Goal: Information Seeking & Learning: Learn about a topic

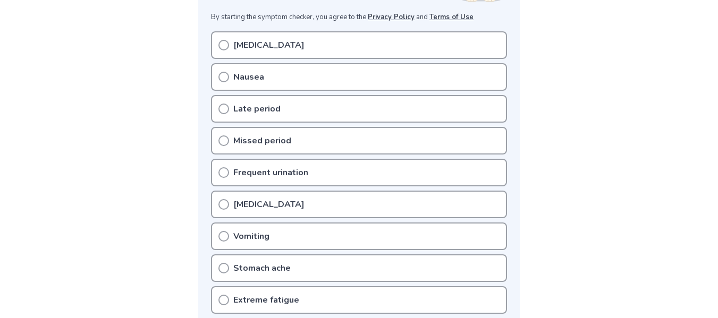
scroll to position [212, 0]
click at [282, 42] on div "[MEDICAL_DATA]" at bounding box center [359, 44] width 296 height 28
click at [230, 42] on div "[MEDICAL_DATA]" at bounding box center [359, 44] width 296 height 28
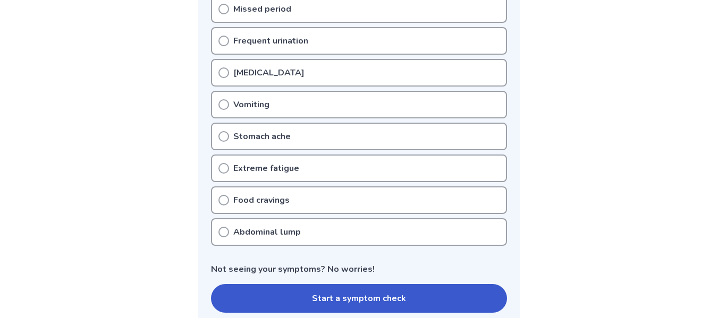
scroll to position [425, 0]
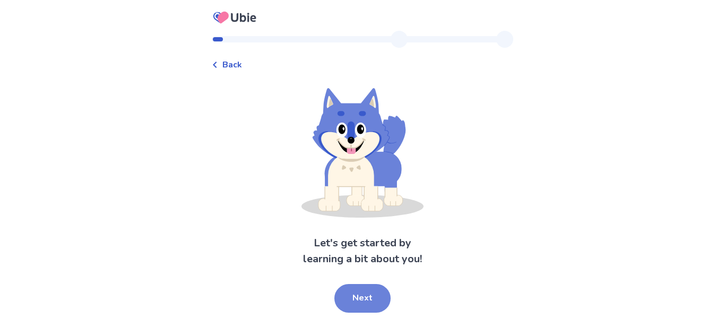
click at [357, 293] on button "Next" at bounding box center [363, 298] width 56 height 29
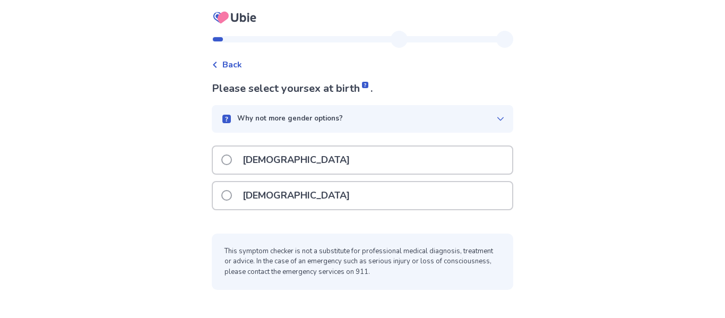
click at [271, 191] on p "[DEMOGRAPHIC_DATA]" at bounding box center [296, 195] width 120 height 27
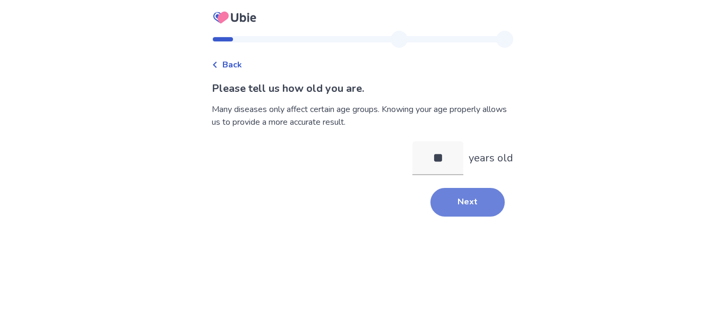
type input "**"
click at [468, 206] on button "Next" at bounding box center [468, 202] width 74 height 29
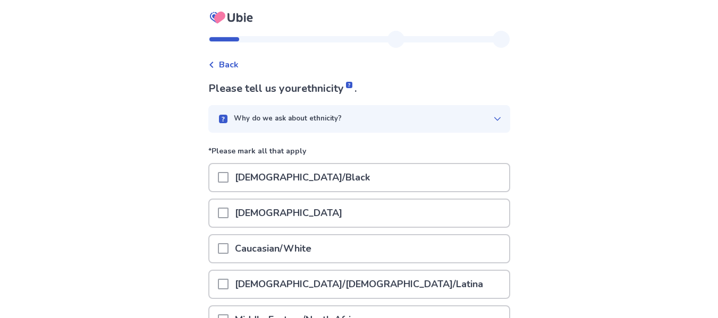
click at [256, 250] on p "Caucasian/White" at bounding box center [272, 248] width 89 height 27
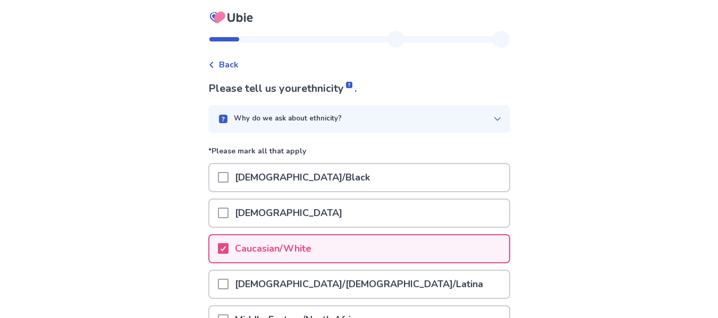
click at [599, 165] on div "Back Please tell us your ethnicity . Why do we ask about ethnicity? *Please mar…" at bounding box center [359, 268] width 718 height 536
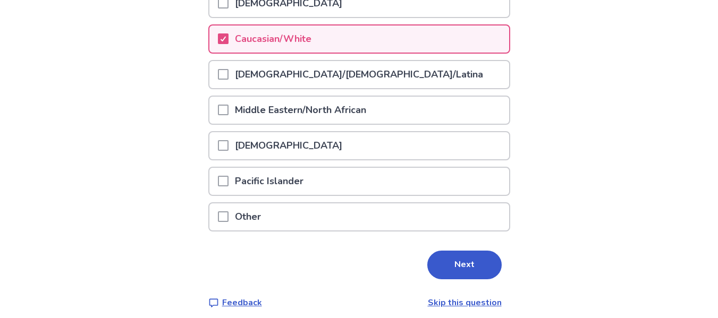
scroll to position [212, 0]
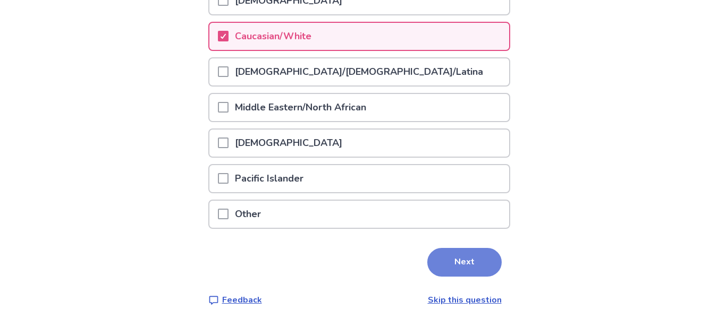
click at [467, 260] on button "Next" at bounding box center [464, 262] width 74 height 29
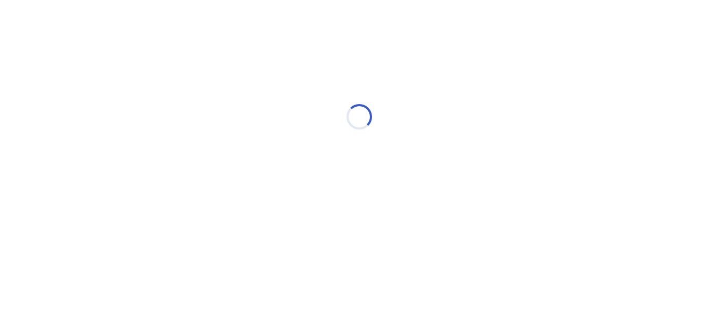
scroll to position [0, 0]
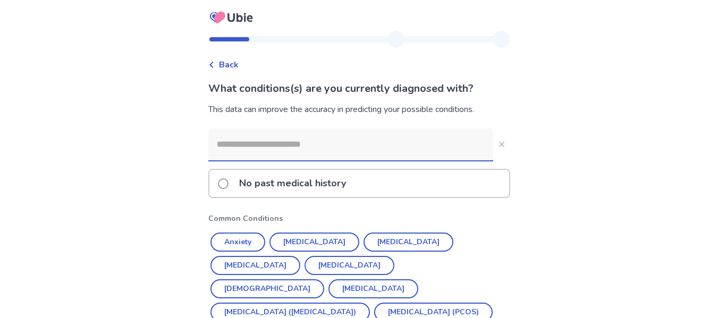
click at [583, 197] on div "Back What conditions(s) are you currently diagnosed with? This data can improve…" at bounding box center [359, 204] width 718 height 408
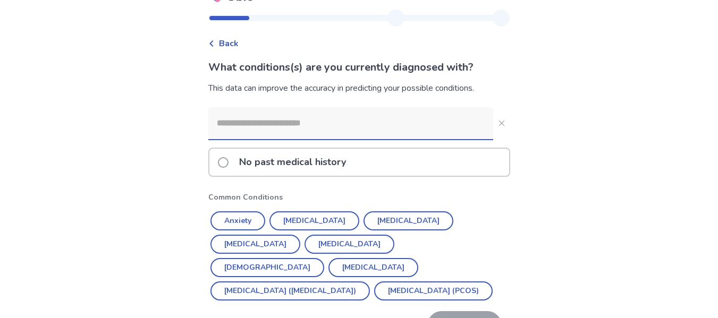
scroll to position [90, 0]
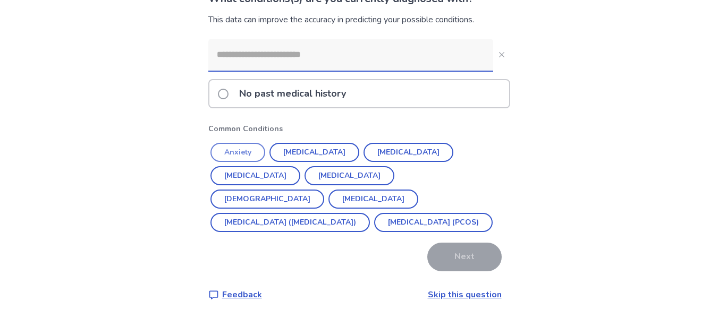
click at [242, 155] on button "Anxiety" at bounding box center [237, 152] width 55 height 19
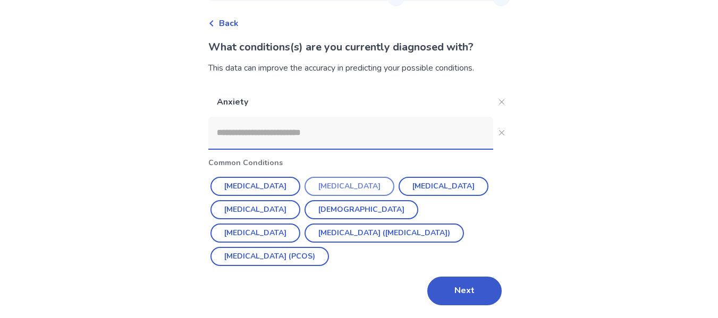
click at [336, 178] on button "Depression" at bounding box center [349, 186] width 90 height 19
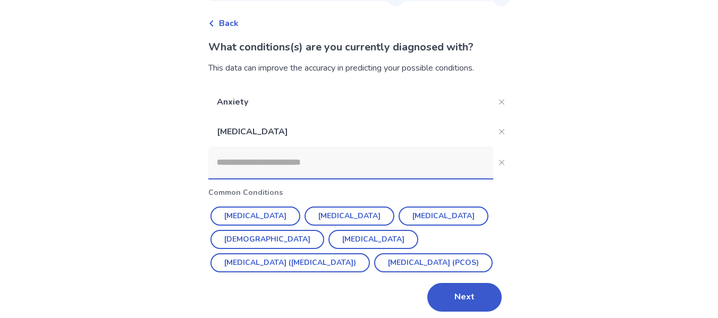
click at [560, 212] on div "Back What conditions(s) are you currently diagnosed with? This data can improve…" at bounding box center [359, 142] width 718 height 366
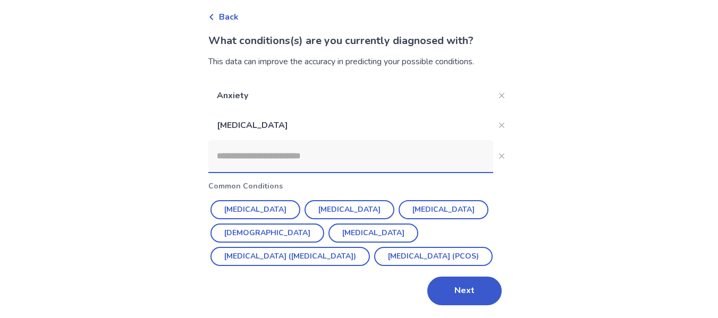
click at [237, 163] on input at bounding box center [350, 156] width 285 height 32
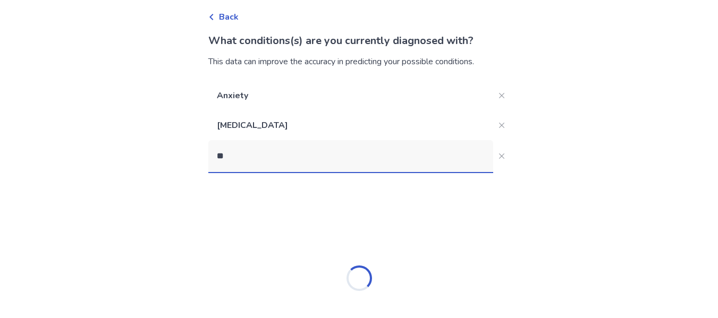
scroll to position [17, 0]
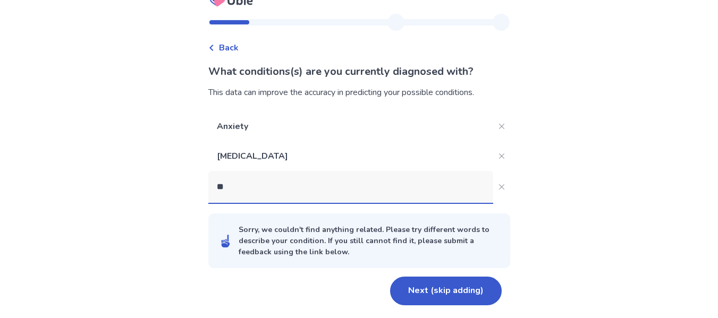
type input "*"
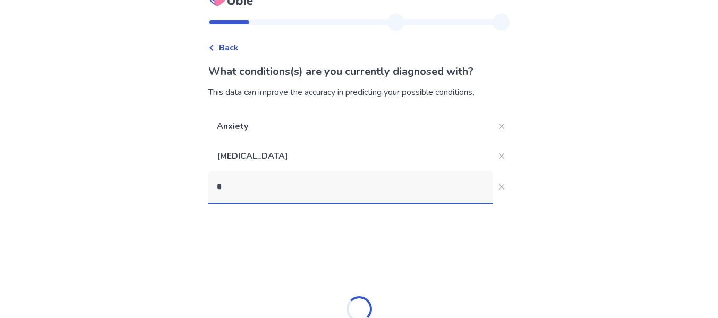
scroll to position [48, 0]
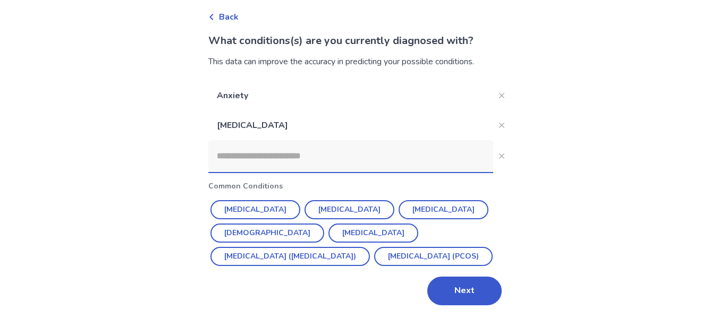
click at [520, 164] on div "Back What conditions(s) are you currently diagnosed with? This data can improve…" at bounding box center [359, 135] width 718 height 366
click at [465, 280] on button "Next" at bounding box center [464, 291] width 74 height 29
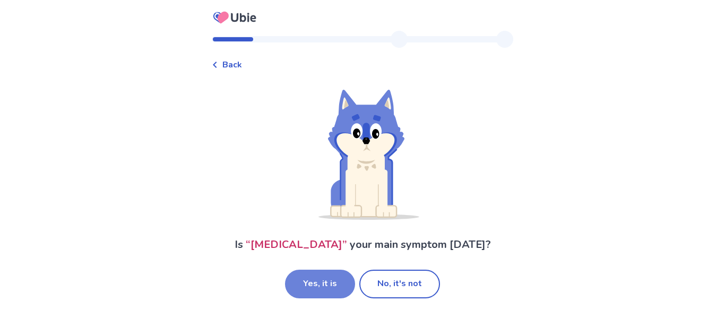
click at [337, 284] on button "Yes, it is" at bounding box center [320, 284] width 70 height 29
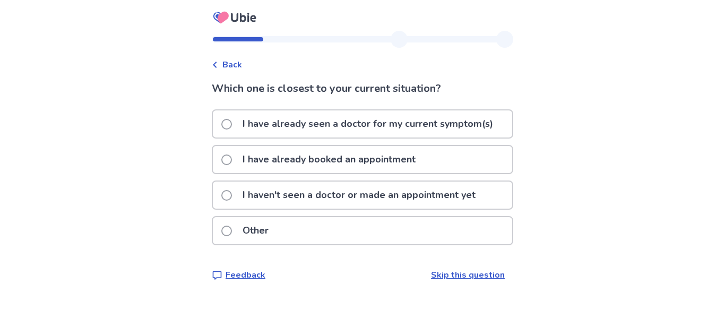
click at [311, 118] on p "I have already seen a doctor for my current symptom(s)" at bounding box center [367, 123] width 263 height 27
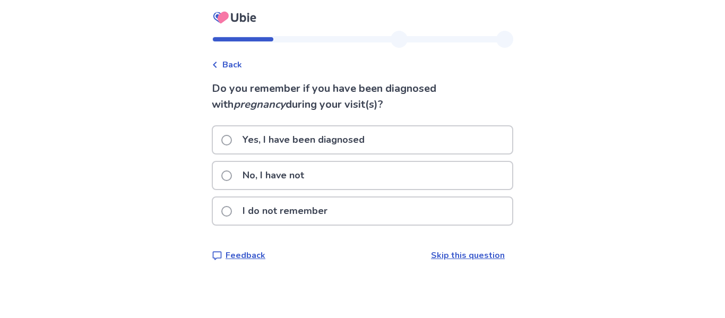
click at [232, 176] on span at bounding box center [226, 175] width 11 height 11
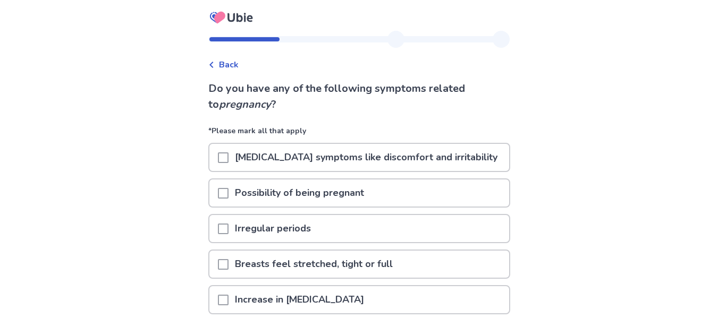
click at [521, 103] on div "Back Do you have any of the following symptoms related to pregnancy ? *Please m…" at bounding box center [359, 283] width 718 height 566
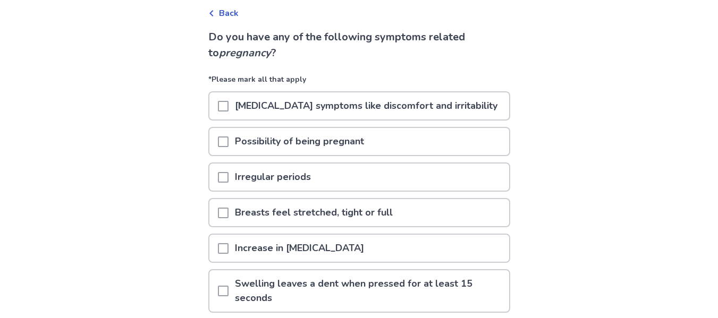
scroll to position [85, 0]
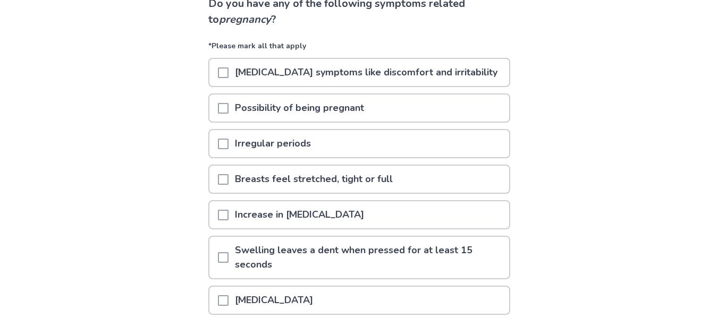
click at [228, 71] on span at bounding box center [223, 72] width 11 height 11
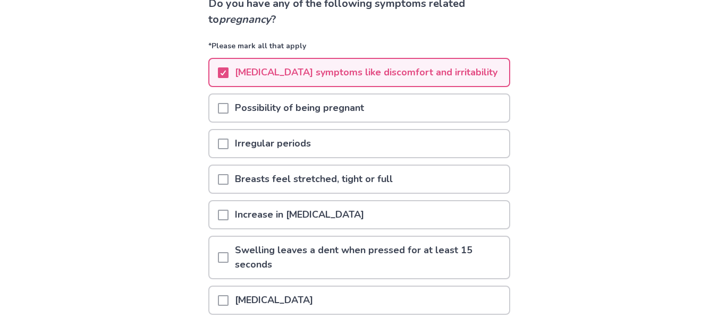
click at [228, 107] on span at bounding box center [223, 108] width 11 height 11
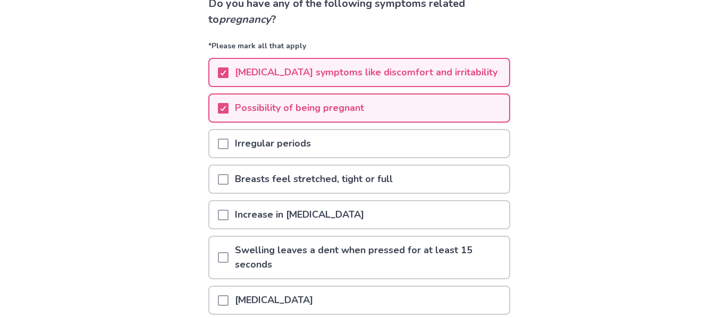
click at [228, 178] on span at bounding box center [223, 179] width 11 height 11
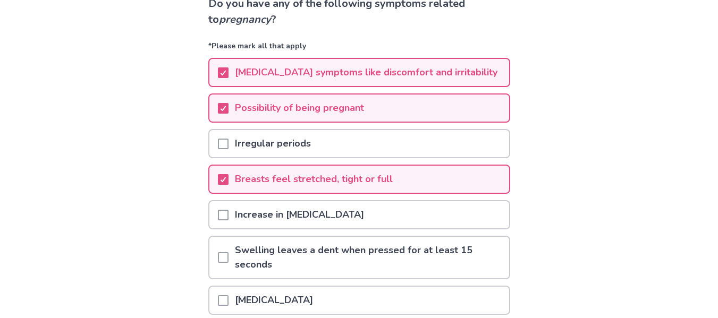
click at [171, 181] on div "Back Do you have any of the following symptoms related to pregnancy ? *Please m…" at bounding box center [359, 198] width 718 height 566
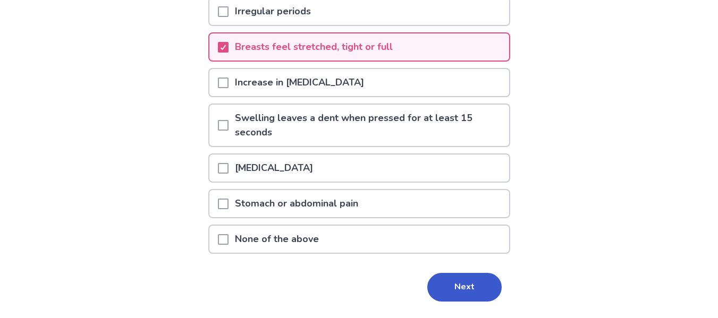
scroll to position [234, 0]
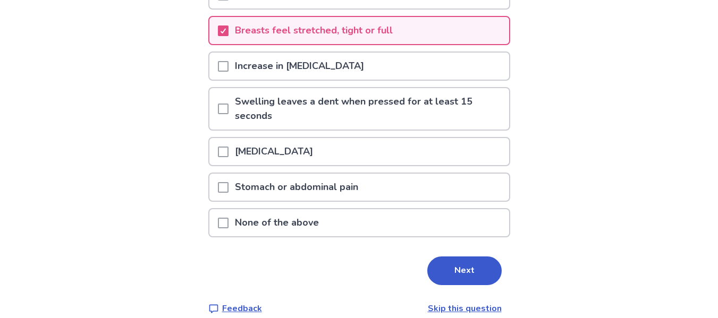
click at [228, 65] on span at bounding box center [223, 66] width 11 height 11
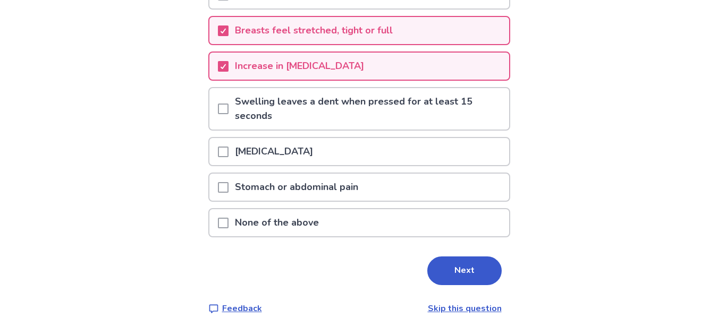
click at [228, 182] on span at bounding box center [223, 187] width 11 height 11
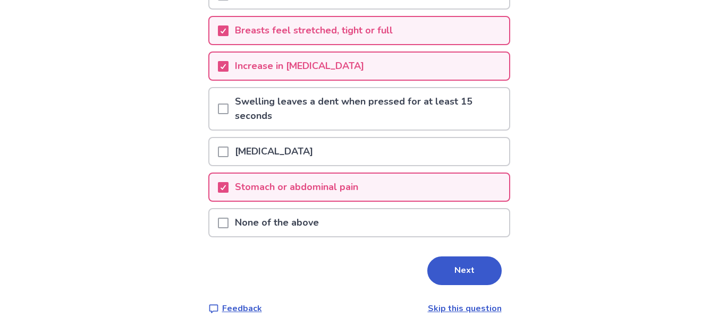
click at [227, 151] on span at bounding box center [223, 152] width 11 height 11
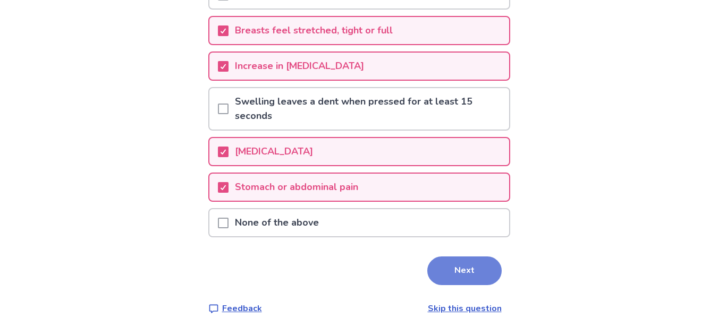
click at [442, 267] on button "Next" at bounding box center [464, 271] width 74 height 29
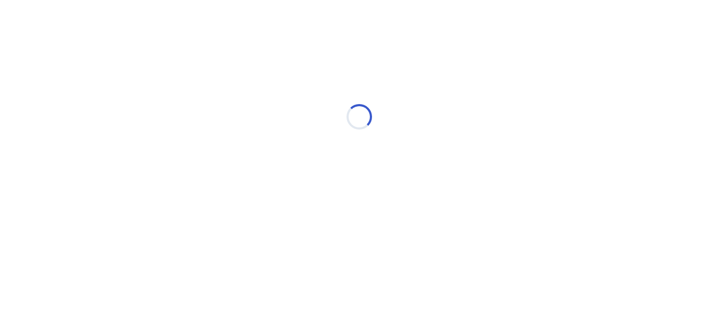
scroll to position [0, 0]
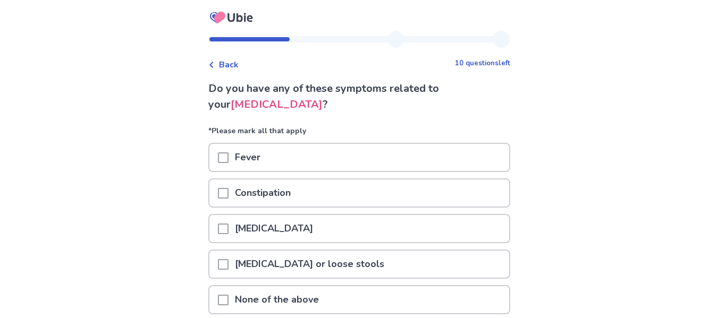
click at [542, 200] on div "Back 10 questions left Do you have any of these symptoms related to your abdomi…" at bounding box center [359, 204] width 718 height 409
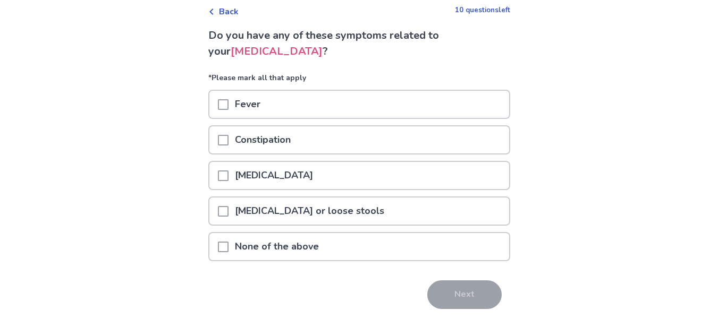
scroll to position [85, 0]
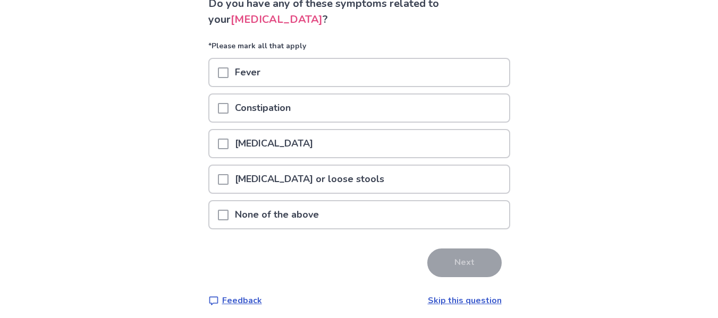
click at [228, 112] on span at bounding box center [223, 108] width 11 height 11
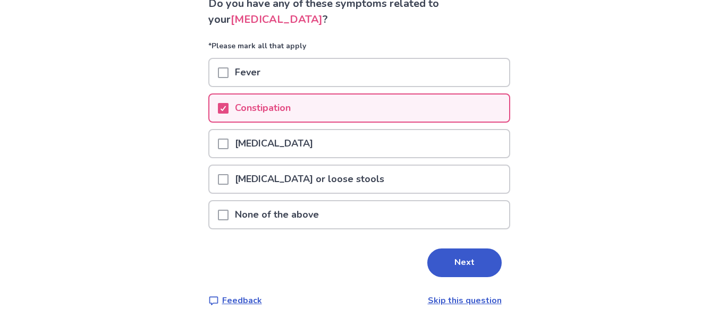
click at [228, 146] on span at bounding box center [223, 144] width 11 height 11
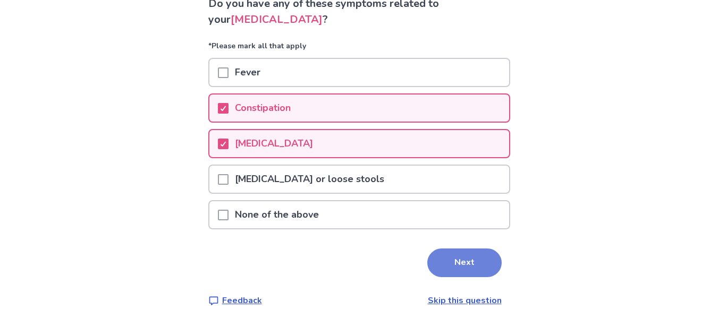
click at [430, 254] on button "Next" at bounding box center [464, 263] width 74 height 29
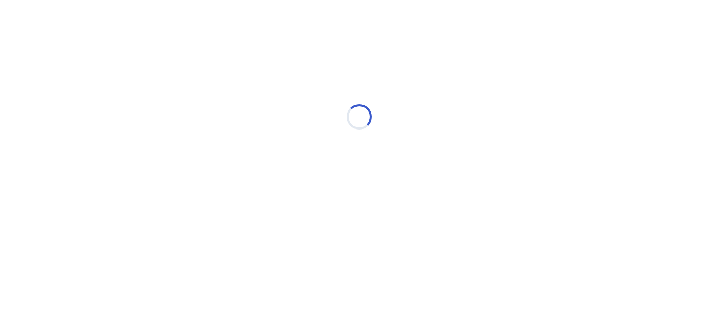
scroll to position [0, 0]
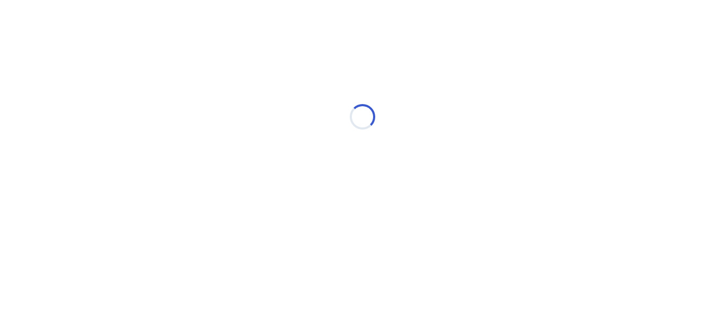
select select "*"
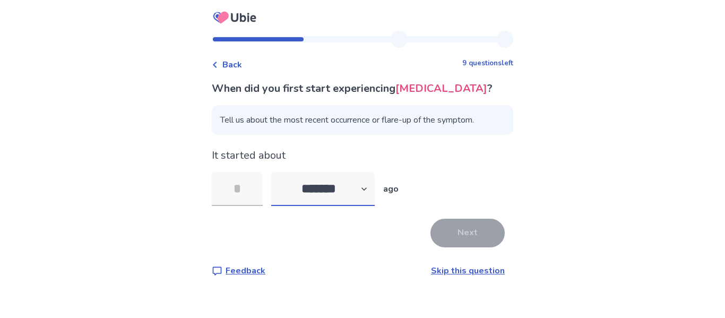
click at [335, 184] on select "******* ****** ******* ******** *******" at bounding box center [323, 189] width 104 height 34
click at [278, 172] on select "******* ****** ******* ******** *******" at bounding box center [323, 189] width 104 height 34
click at [233, 189] on input "tel" at bounding box center [237, 189] width 51 height 34
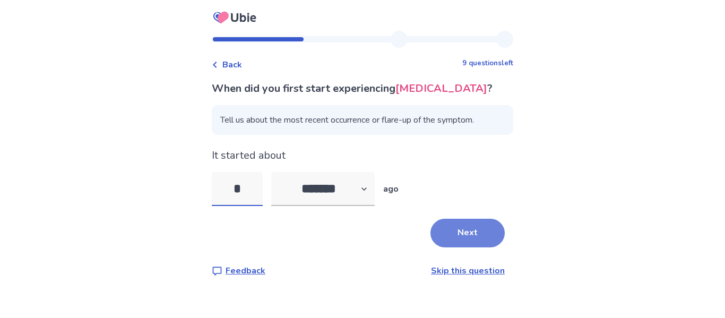
type input "*"
click at [459, 230] on button "Next" at bounding box center [468, 233] width 74 height 29
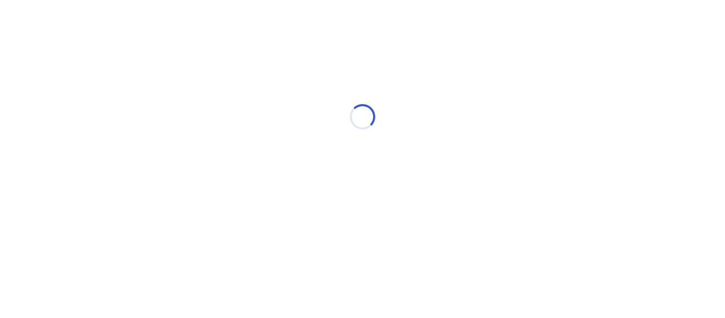
select select "*"
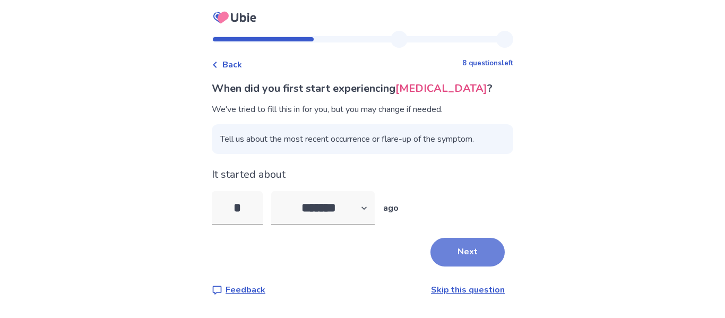
click at [449, 256] on button "Next" at bounding box center [468, 252] width 74 height 29
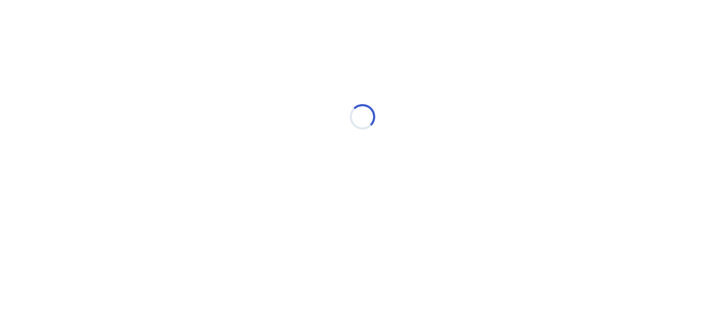
select select "*"
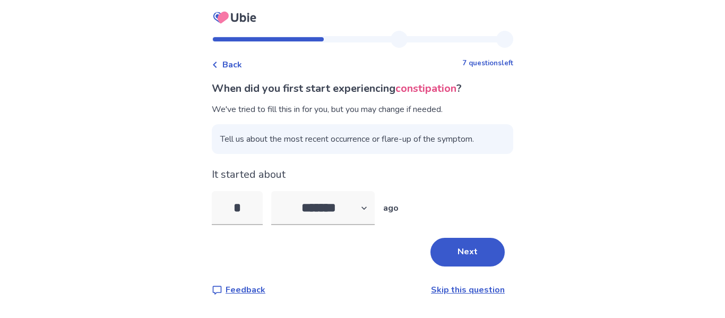
click at [449, 256] on button "Next" at bounding box center [468, 252] width 74 height 29
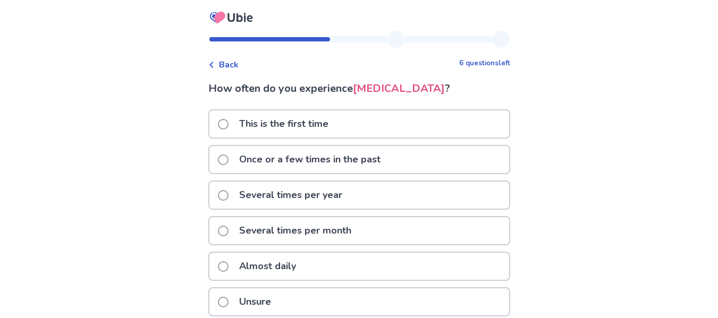
click at [577, 197] on div "Back 6 questions left How often do you experience abdominal bloating ? This is …" at bounding box center [359, 185] width 718 height 370
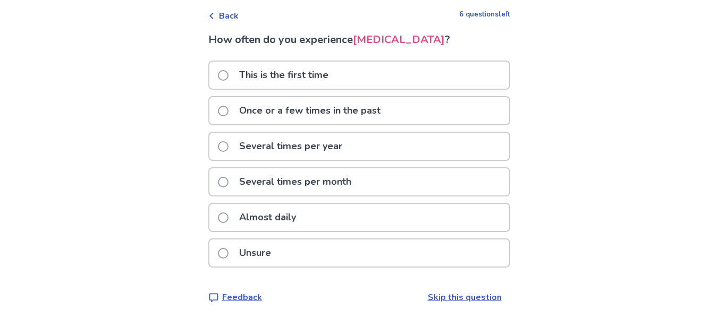
scroll to position [52, 0]
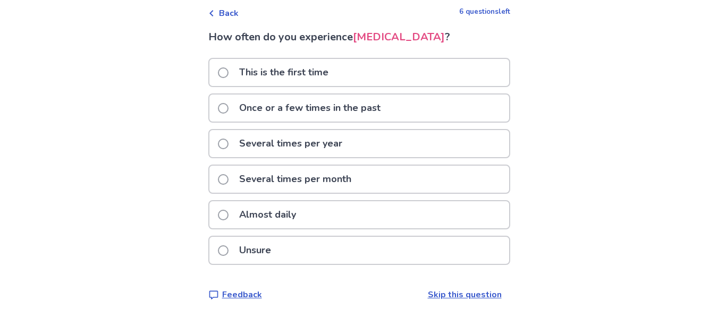
click at [269, 103] on p "Once or a few times in the past" at bounding box center [310, 108] width 154 height 27
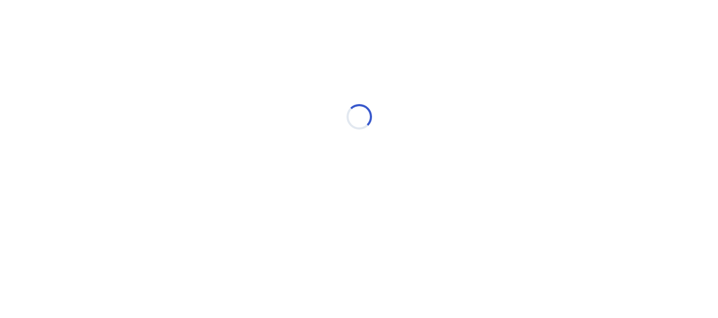
scroll to position [0, 0]
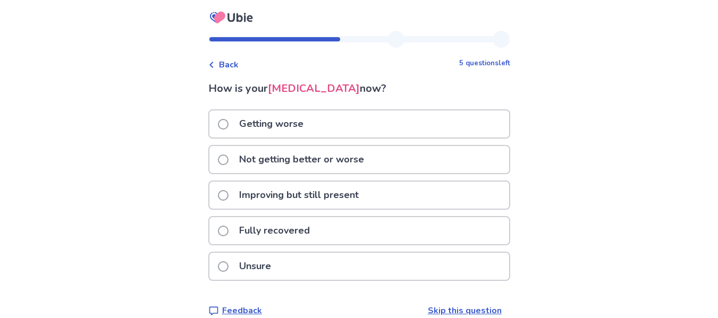
click at [270, 119] on p "Getting worse" at bounding box center [271, 123] width 77 height 27
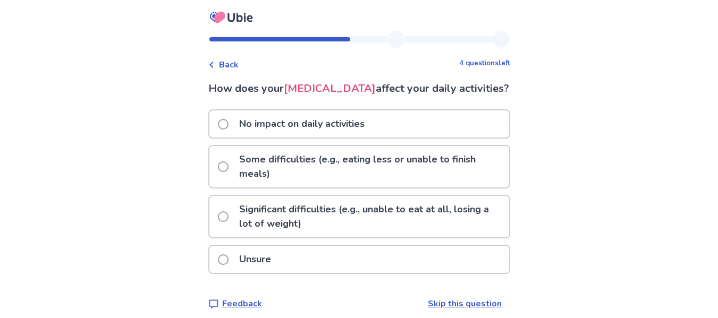
click at [226, 172] on span at bounding box center [223, 166] width 11 height 11
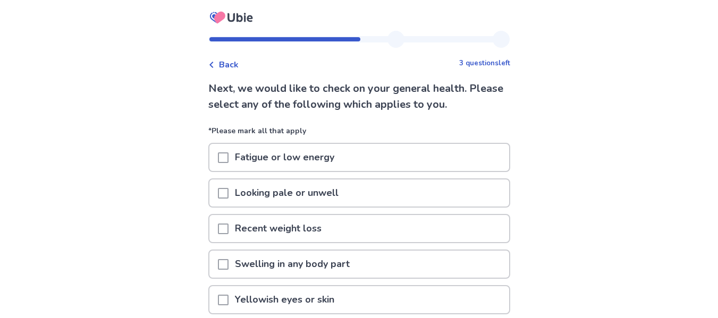
click at [156, 178] on div "Back 3 questions left Next, we would like to check on your general health. Plea…" at bounding box center [359, 222] width 718 height 445
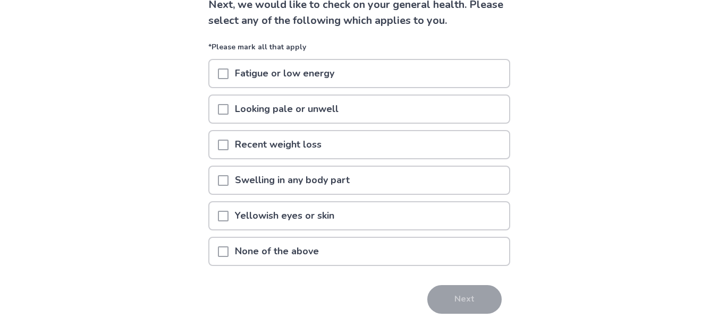
scroll to position [105, 0]
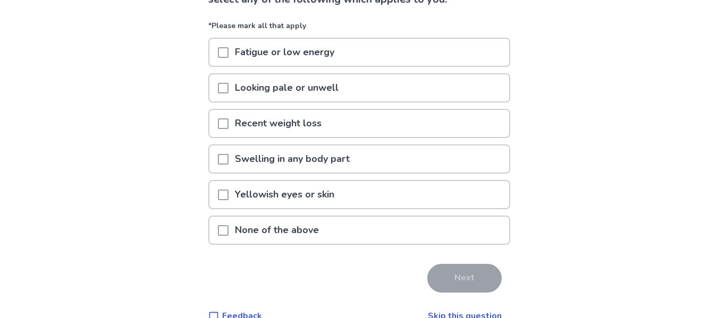
click at [228, 121] on span at bounding box center [223, 123] width 11 height 11
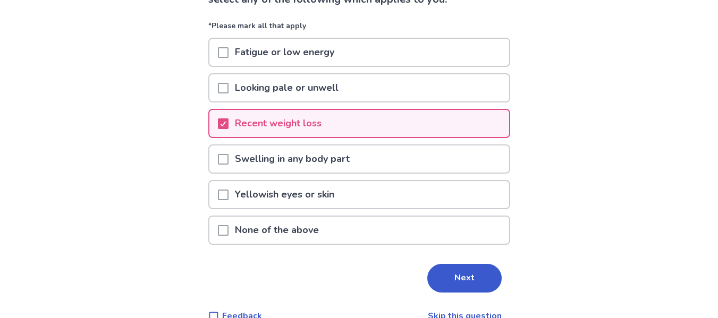
click at [228, 52] on span at bounding box center [223, 52] width 11 height 11
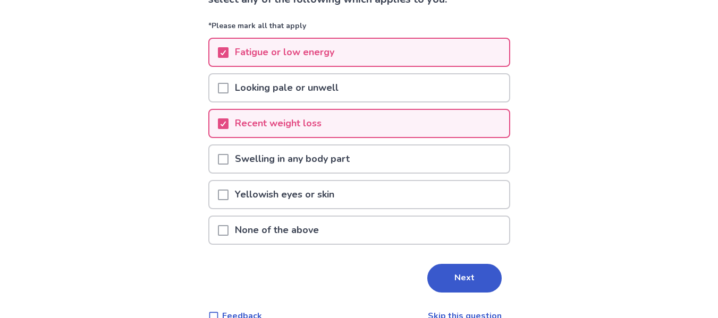
click at [228, 92] on span at bounding box center [223, 88] width 11 height 11
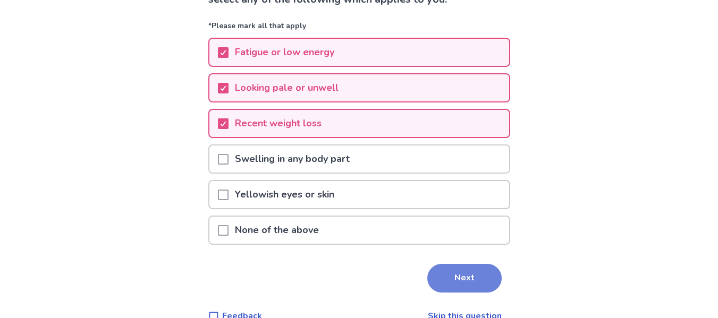
click at [442, 266] on button "Next" at bounding box center [464, 278] width 74 height 29
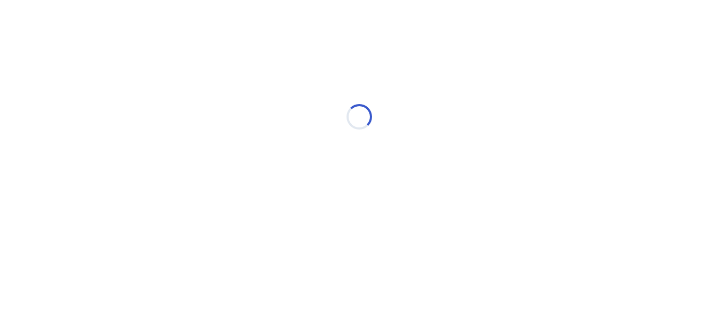
scroll to position [0, 0]
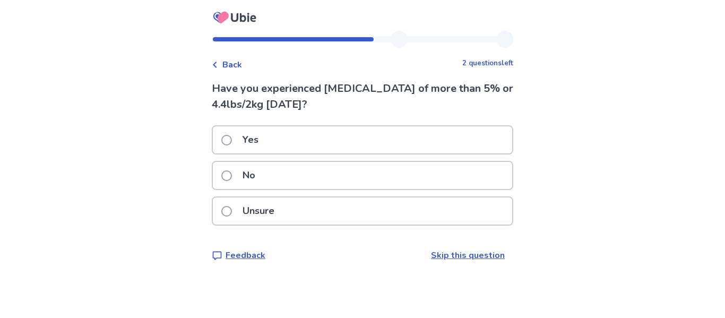
click at [324, 135] on div "Yes" at bounding box center [363, 139] width 300 height 27
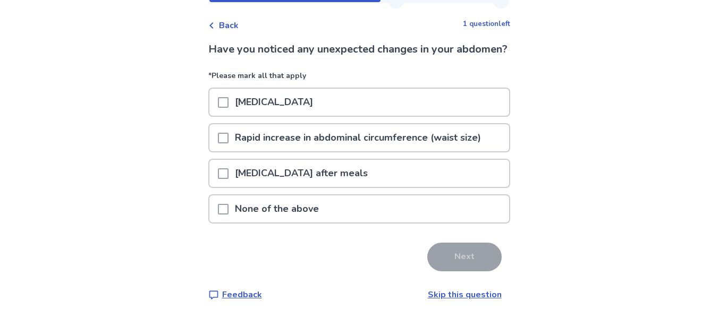
scroll to position [55, 0]
click at [228, 170] on span at bounding box center [223, 173] width 11 height 11
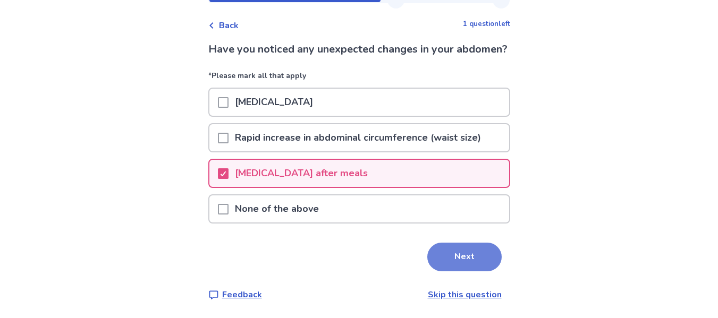
click at [447, 251] on button "Next" at bounding box center [464, 257] width 74 height 29
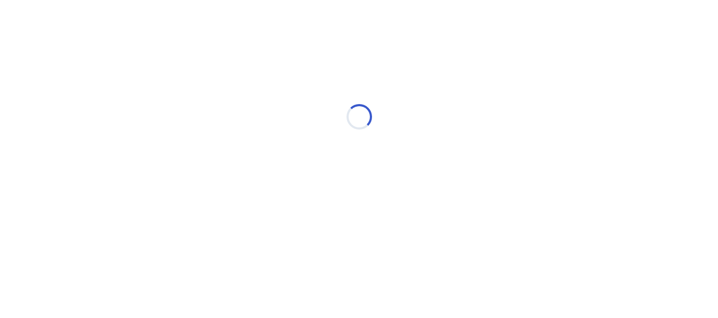
scroll to position [0, 0]
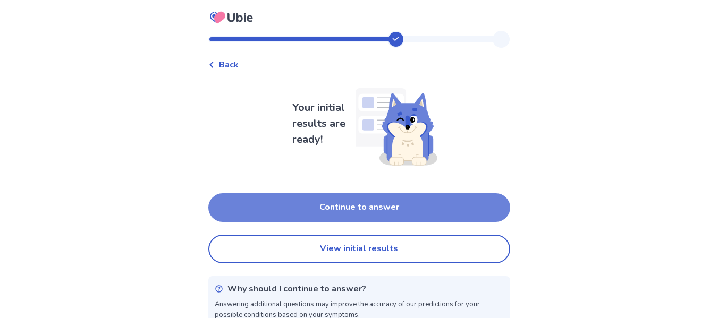
click at [409, 198] on button "Continue to answer" at bounding box center [359, 207] width 302 height 29
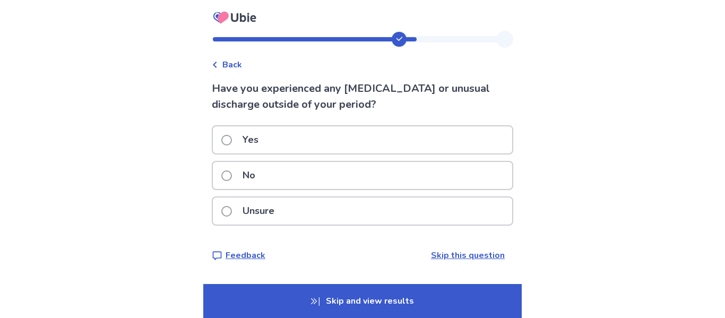
click at [296, 176] on div "No" at bounding box center [363, 175] width 300 height 27
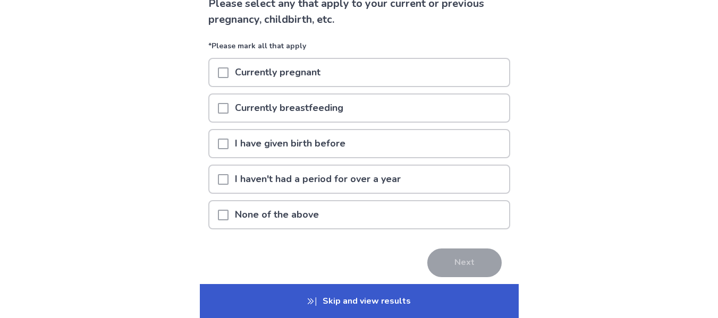
scroll to position [106, 0]
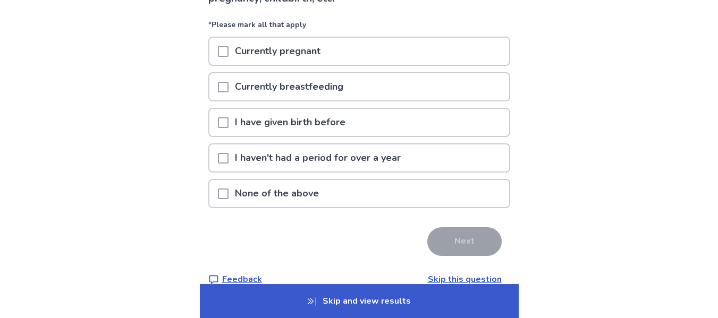
click at [410, 200] on div "None of the above" at bounding box center [359, 193] width 300 height 27
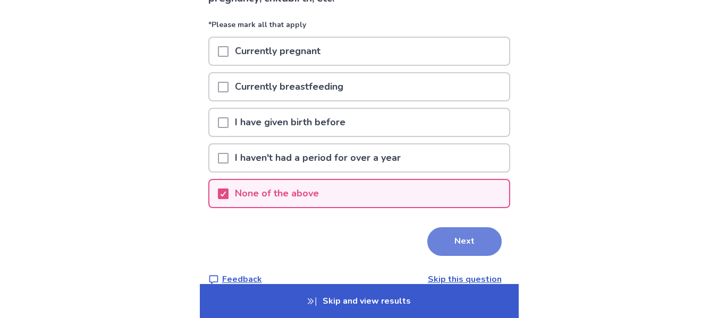
click at [449, 242] on button "Next" at bounding box center [464, 241] width 74 height 29
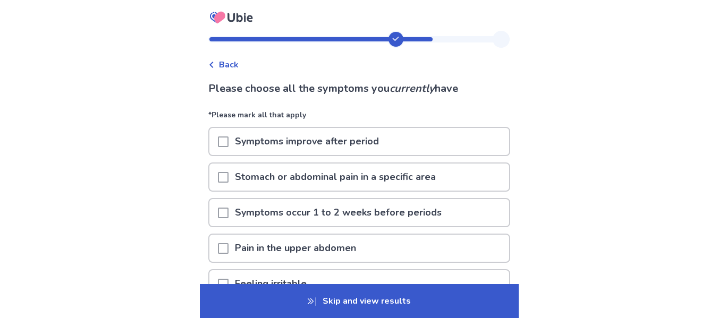
click at [537, 169] on div "Back Please choose all the symptoms you currently have *Please mark all that ap…" at bounding box center [359, 231] width 718 height 463
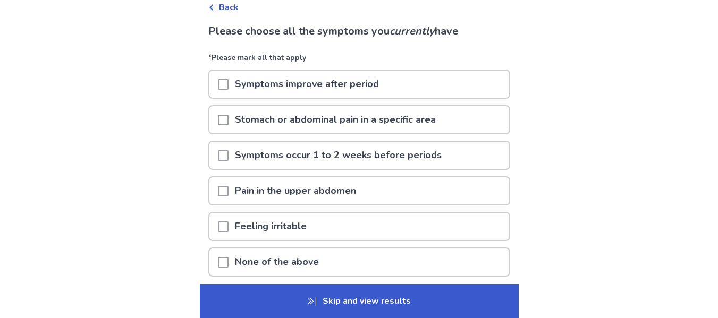
scroll to position [106, 0]
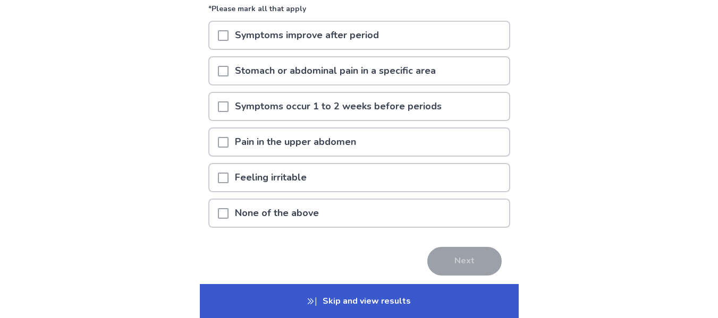
click at [228, 75] on span at bounding box center [223, 71] width 11 height 11
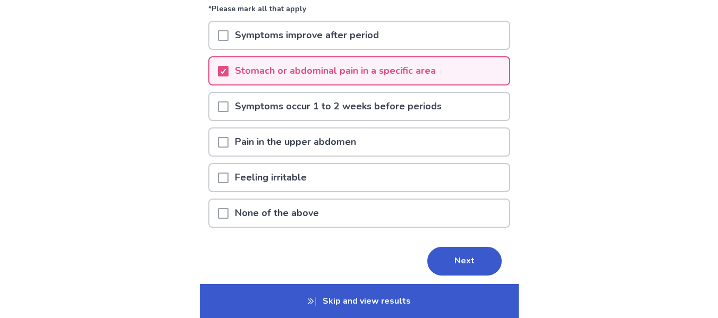
click at [228, 173] on span at bounding box center [223, 178] width 11 height 11
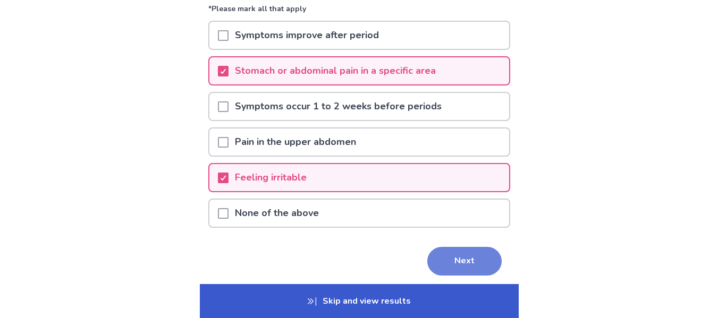
click at [448, 257] on button "Next" at bounding box center [464, 261] width 74 height 29
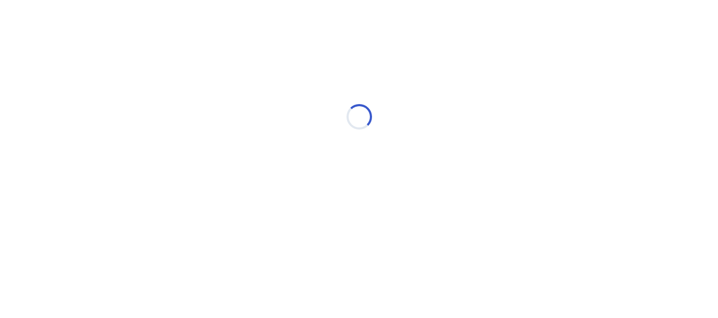
scroll to position [0, 0]
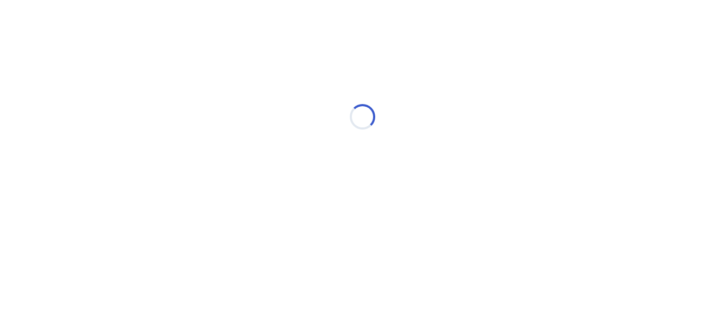
select select "*"
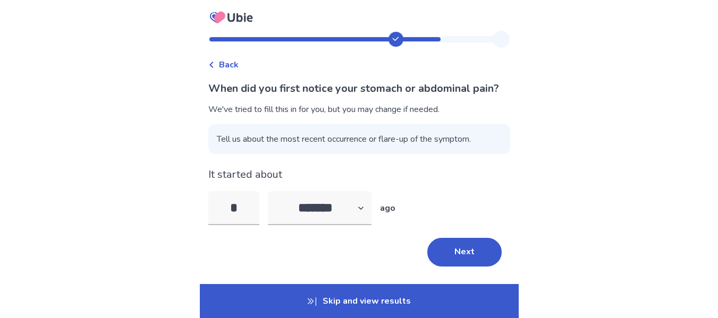
click at [448, 257] on button "Next" at bounding box center [464, 252] width 74 height 29
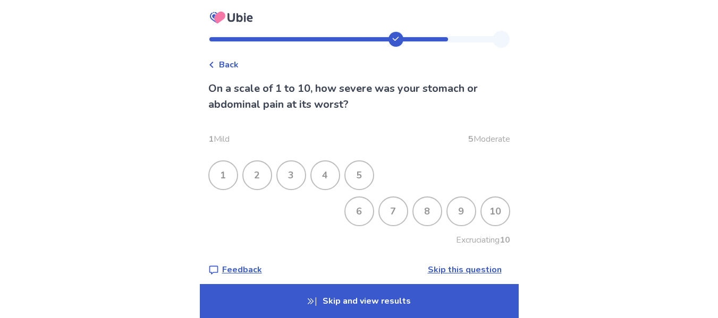
click at [358, 171] on div "5" at bounding box center [359, 175] width 28 height 28
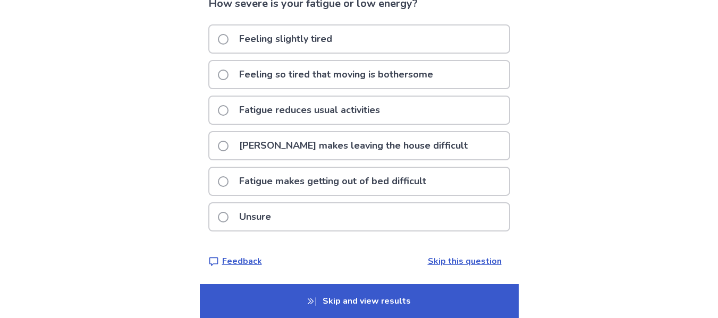
scroll to position [86, 0]
click at [228, 177] on span at bounding box center [223, 181] width 11 height 11
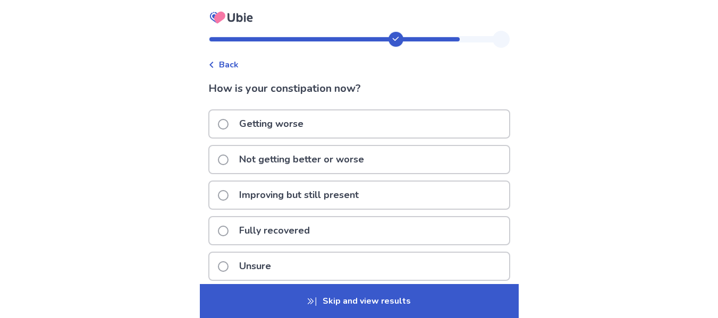
click at [406, 160] on div "Not getting better or worse" at bounding box center [359, 159] width 300 height 27
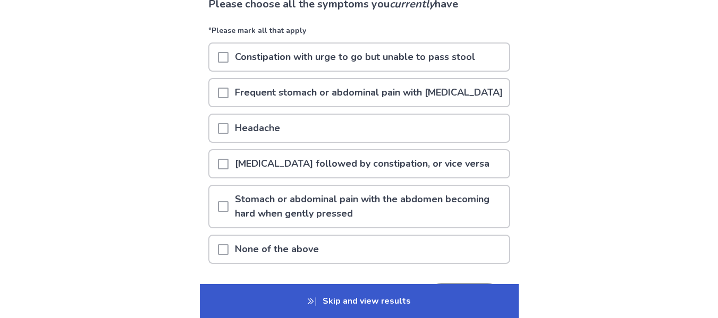
scroll to position [85, 0]
click at [228, 133] on span at bounding box center [223, 128] width 11 height 11
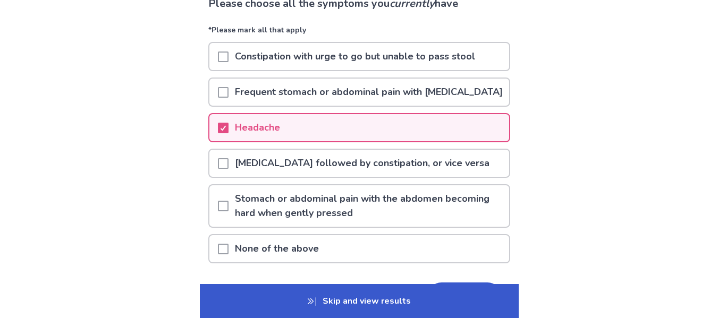
click at [228, 211] on span at bounding box center [223, 206] width 11 height 11
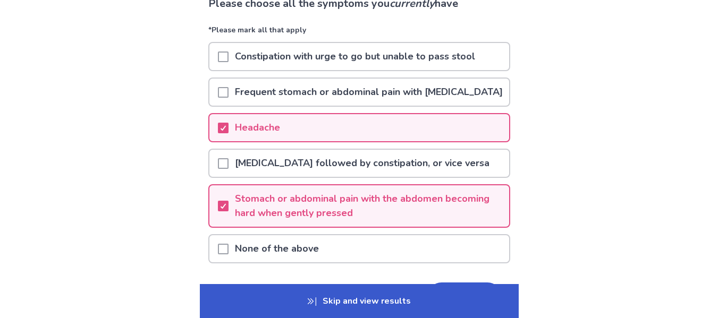
click at [226, 98] on span at bounding box center [223, 92] width 11 height 11
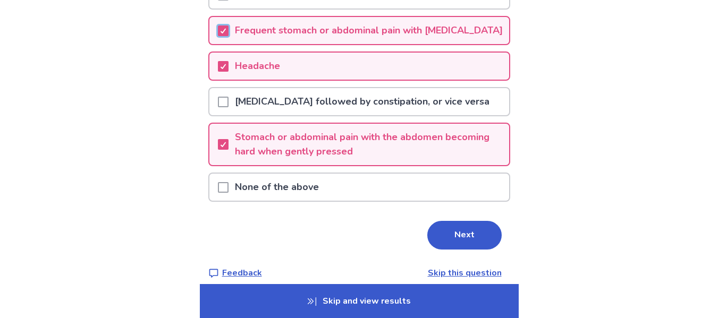
scroll to position [149, 0]
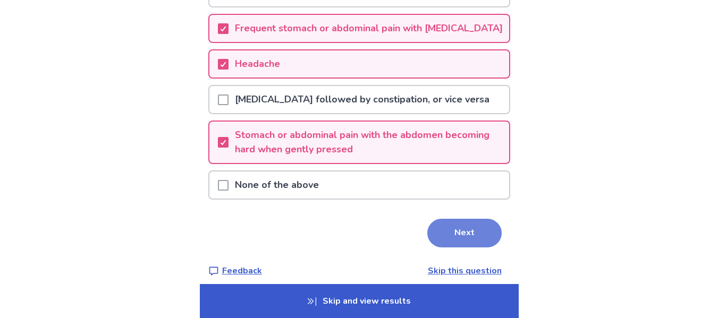
click at [465, 247] on button "Next" at bounding box center [464, 233] width 74 height 29
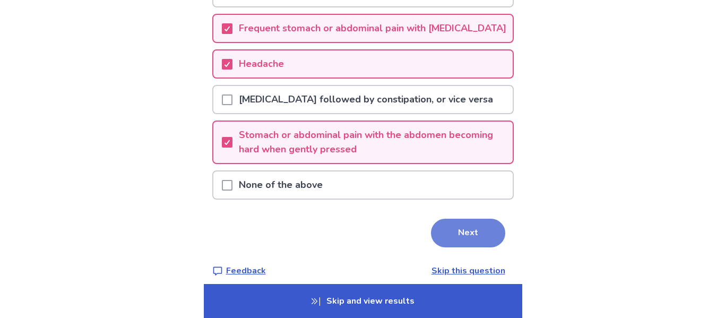
scroll to position [0, 0]
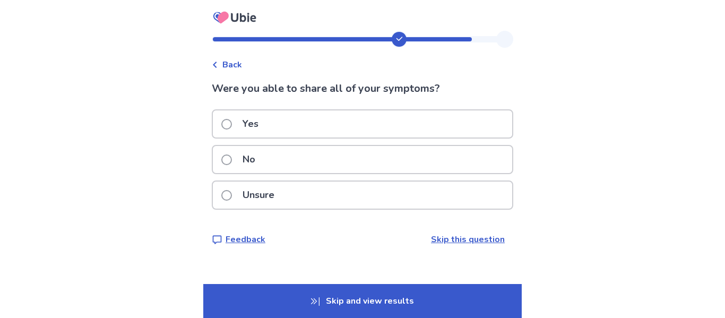
click at [301, 120] on div "Yes" at bounding box center [363, 123] width 300 height 27
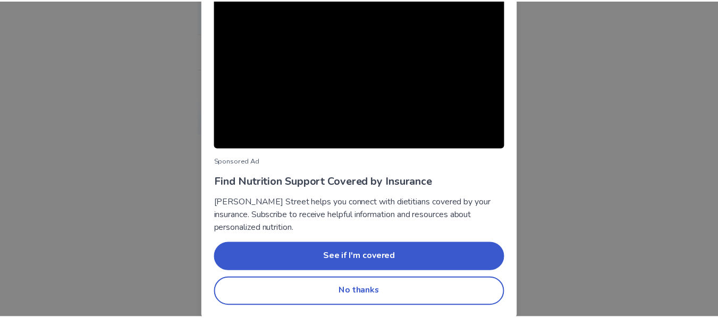
scroll to position [124, 0]
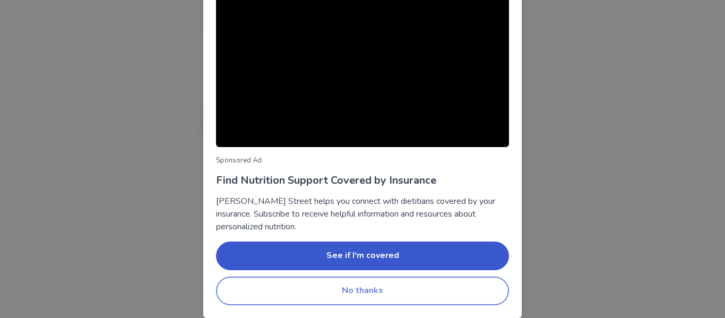
click at [383, 289] on button "No thanks" at bounding box center [362, 291] width 293 height 29
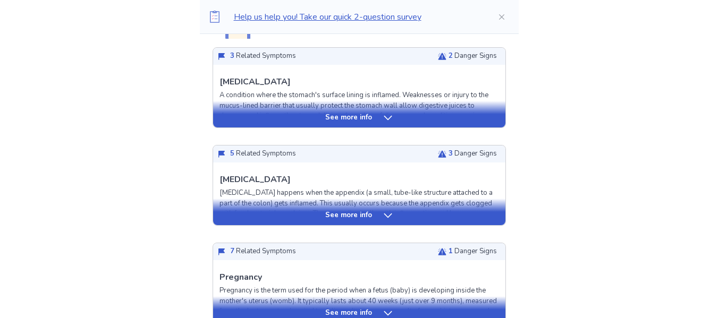
scroll to position [297, 0]
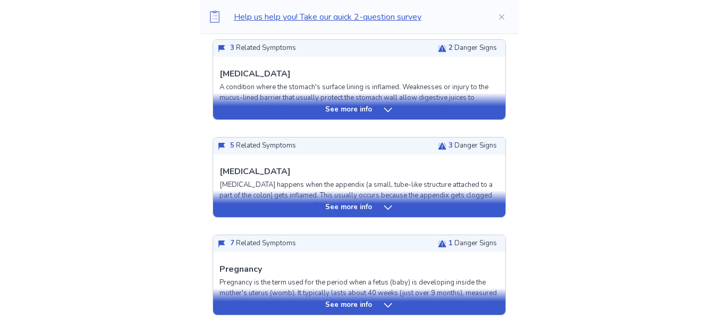
click at [385, 111] on icon at bounding box center [387, 110] width 11 height 11
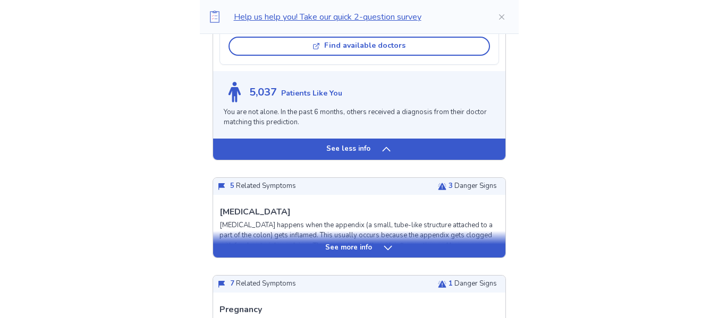
scroll to position [913, 0]
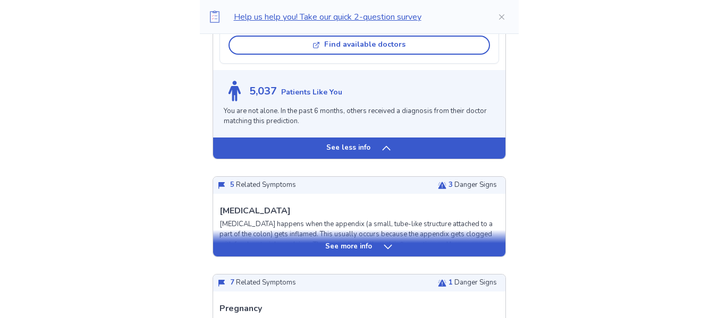
click at [329, 155] on div "See less info" at bounding box center [359, 148] width 292 height 21
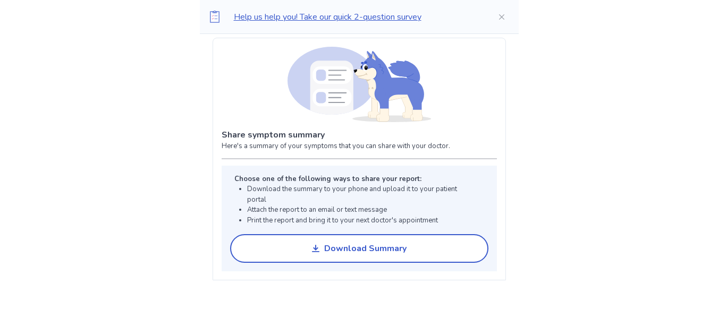
scroll to position [329, 0]
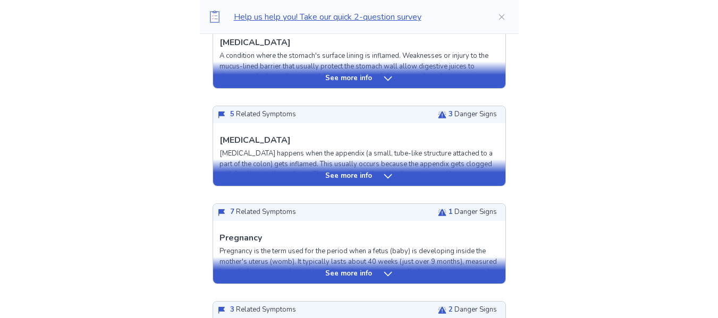
click at [302, 180] on div "See more info" at bounding box center [359, 176] width 292 height 11
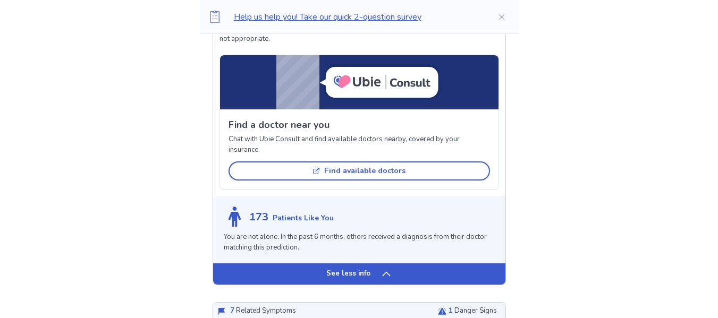
scroll to position [945, 0]
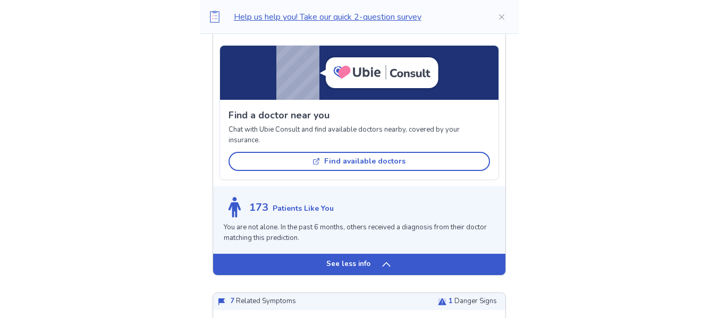
click at [326, 270] on div "See less info" at bounding box center [359, 264] width 292 height 21
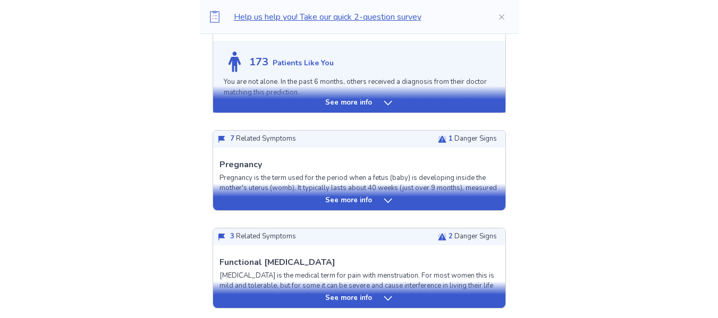
scroll to position [426, 0]
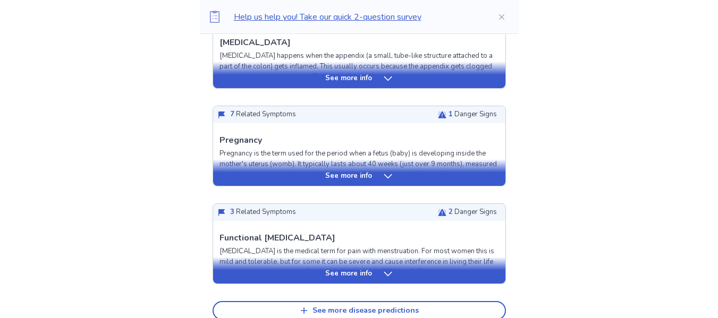
click at [327, 182] on div "See more info" at bounding box center [359, 172] width 292 height 27
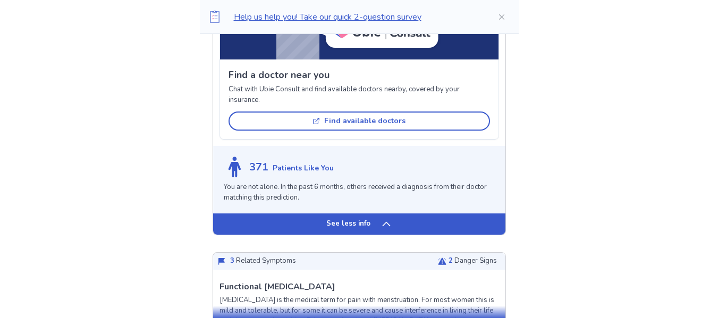
scroll to position [1085, 0]
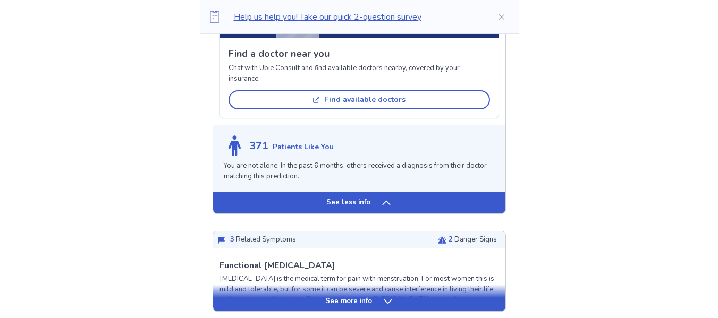
click at [381, 208] on icon at bounding box center [386, 203] width 11 height 11
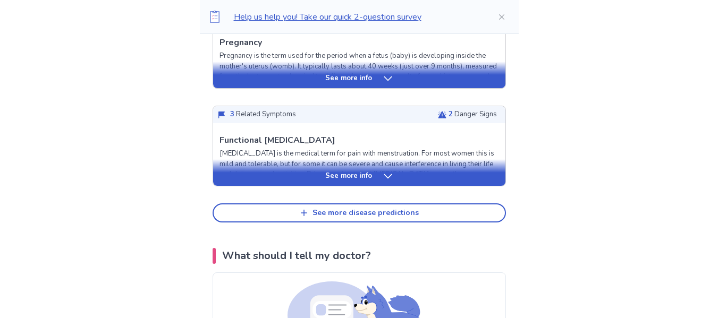
click at [371, 175] on div "See more info" at bounding box center [359, 176] width 292 height 11
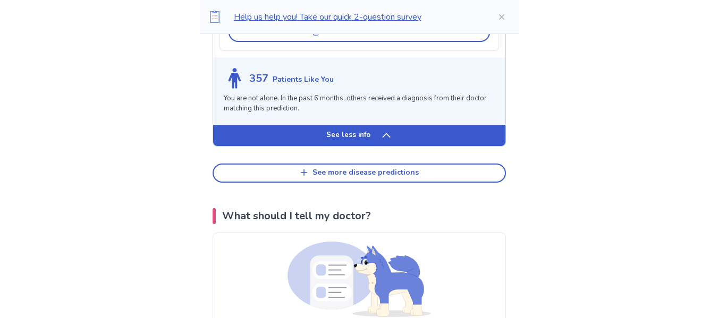
scroll to position [1289, 0]
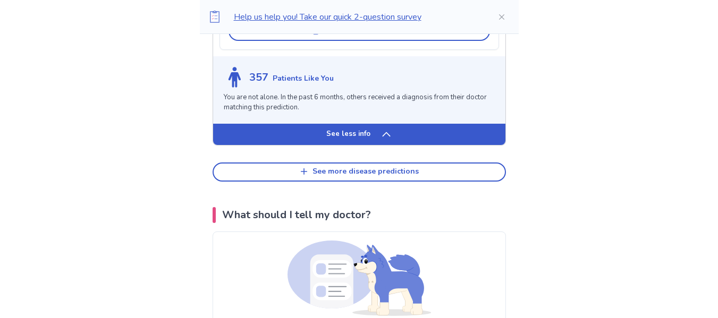
click at [355, 136] on div "See less info" at bounding box center [359, 134] width 292 height 21
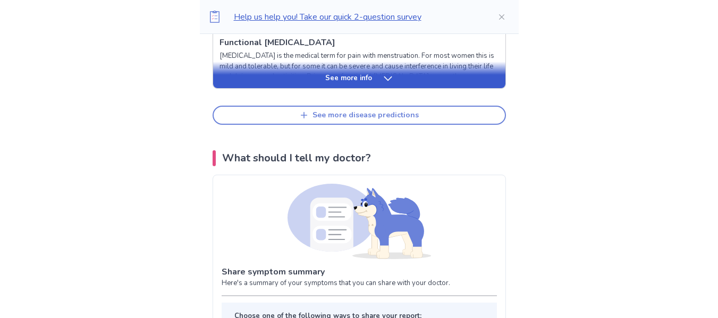
click at [327, 117] on div "See more disease predictions" at bounding box center [365, 115] width 106 height 9
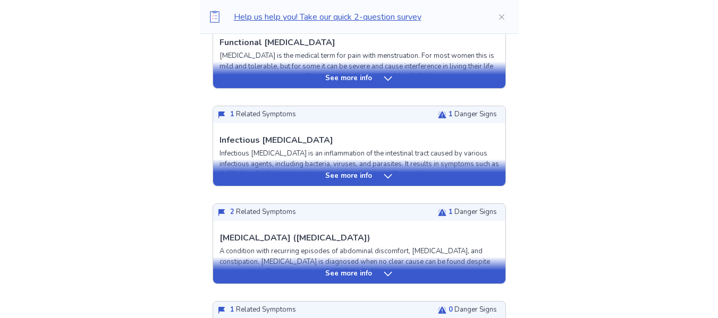
click at [322, 169] on div "See more info" at bounding box center [359, 172] width 292 height 27
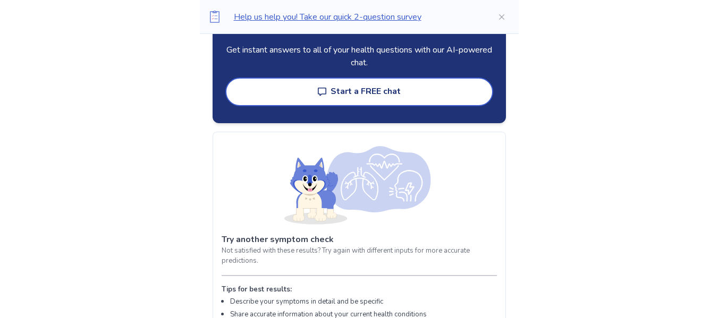
scroll to position [2534, 0]
